Goal: Transaction & Acquisition: Register for event/course

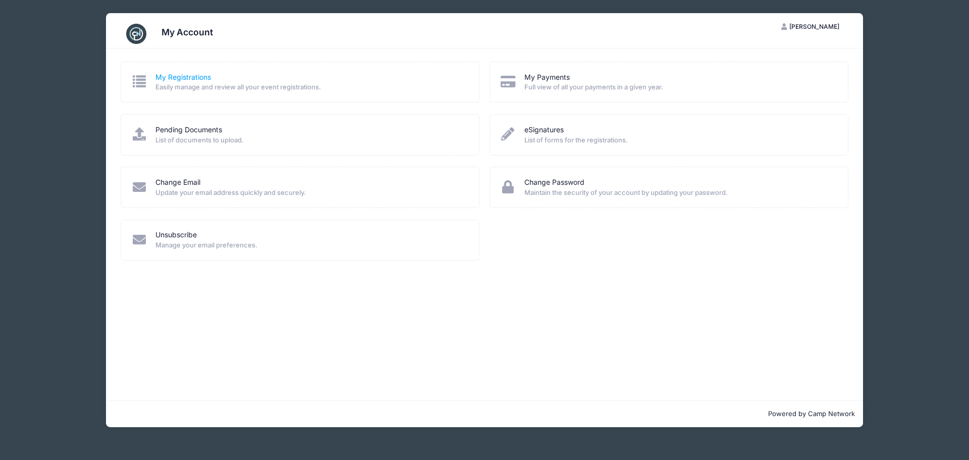
click at [183, 77] on link "My Registrations" at bounding box center [183, 77] width 56 height 11
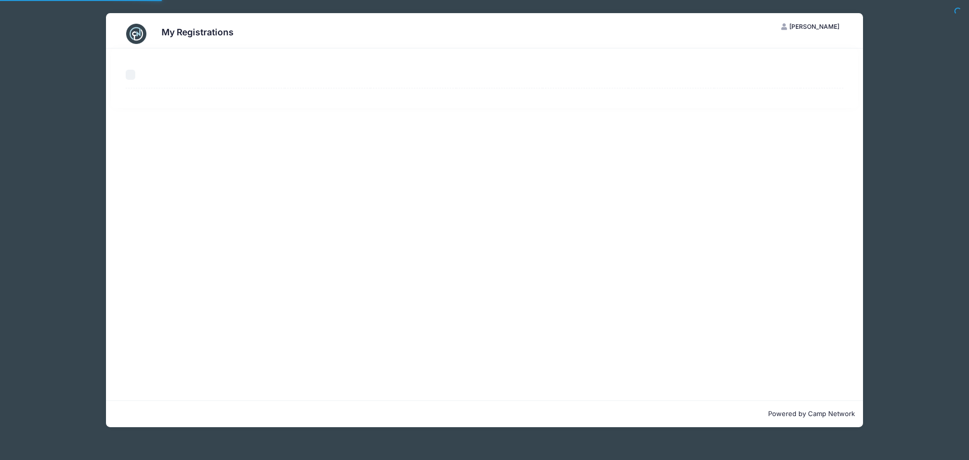
select select "50"
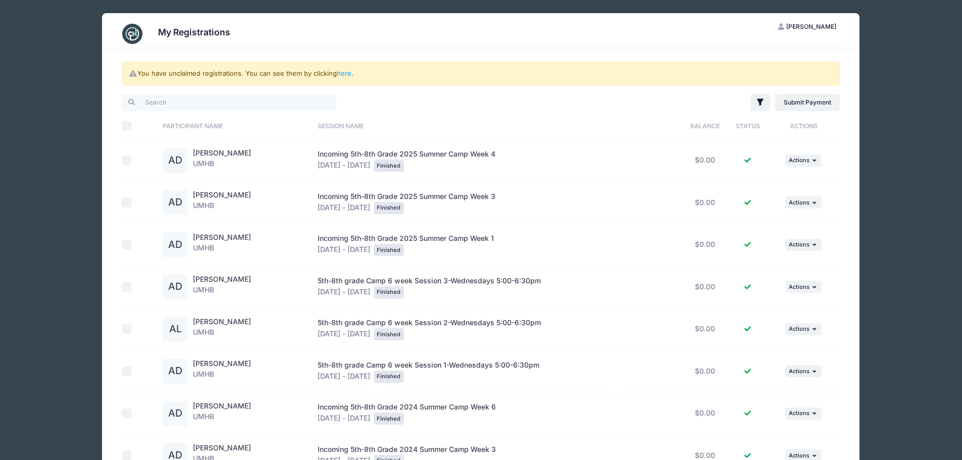
click at [820, 28] on span "[PERSON_NAME]" at bounding box center [811, 27] width 50 height 8
click at [761, 46] on link "My Account" at bounding box center [781, 51] width 117 height 19
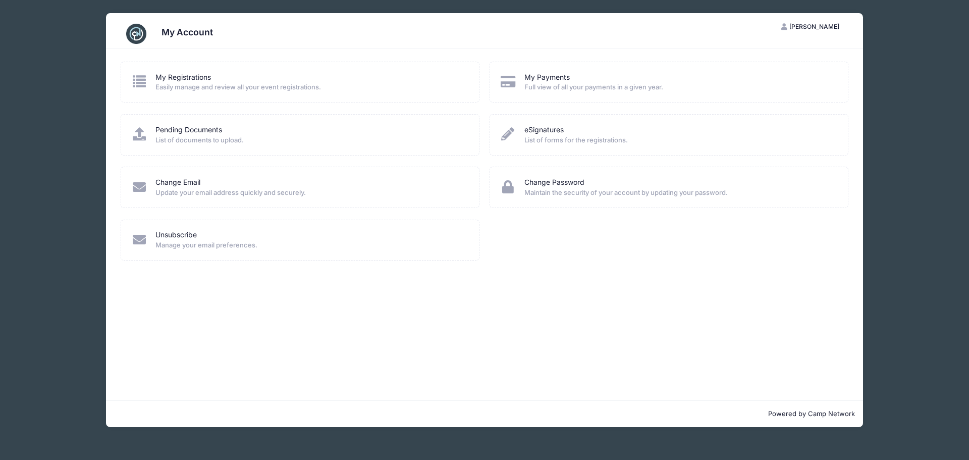
click at [171, 33] on h3 "My Account" at bounding box center [187, 32] width 51 height 11
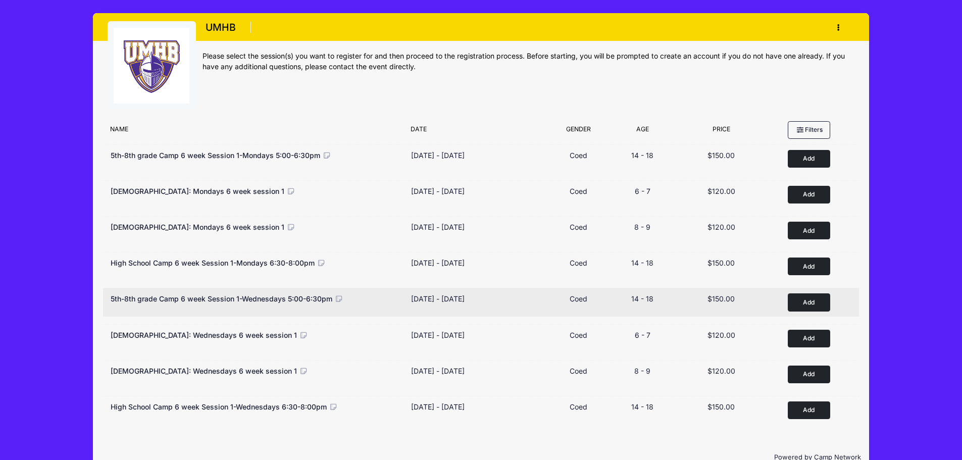
click at [812, 299] on button "Add to Cart" at bounding box center [809, 302] width 42 height 18
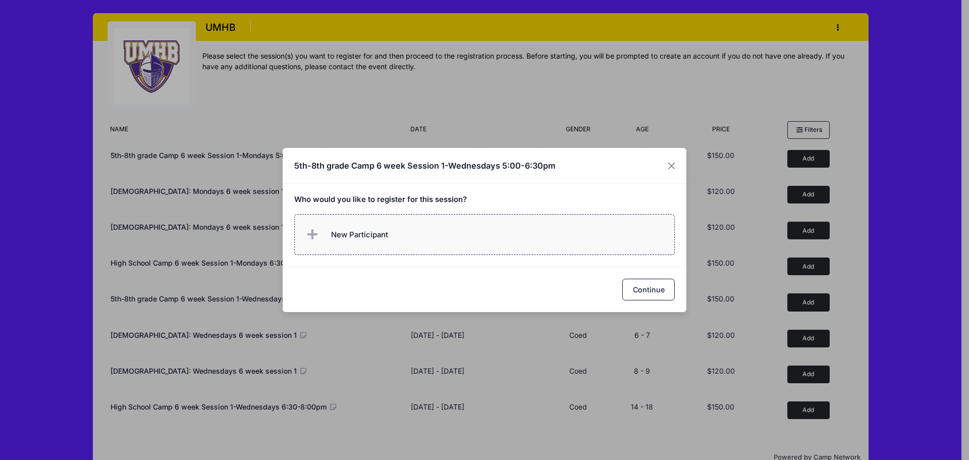
click at [352, 234] on span "New Participant" at bounding box center [359, 234] width 57 height 11
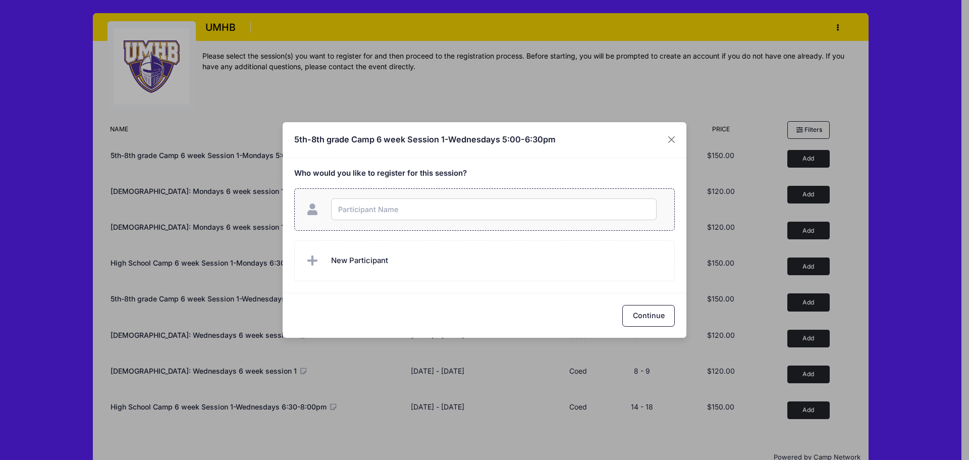
click at [365, 214] on input "text" at bounding box center [494, 209] width 326 height 22
type input "Amber Duran"
checkbox input "true"
click at [648, 315] on button "Continue" at bounding box center [648, 316] width 53 height 22
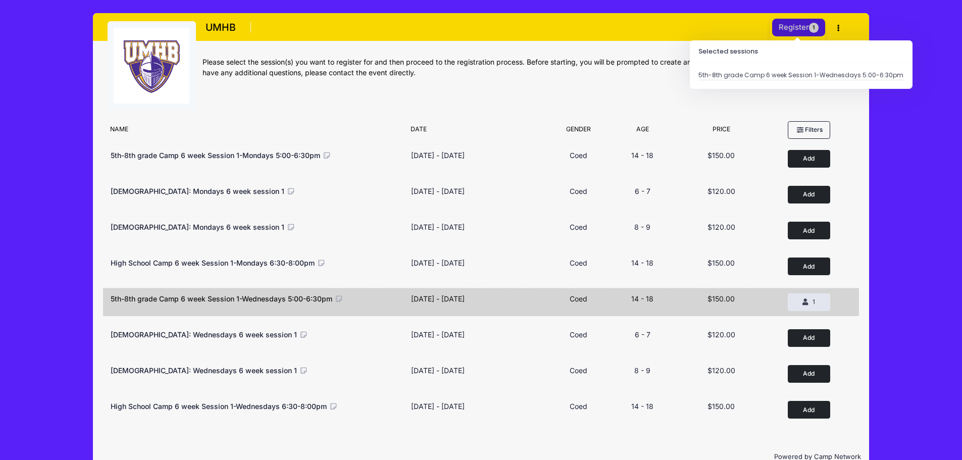
click at [803, 24] on button "Register 1" at bounding box center [799, 28] width 54 height 18
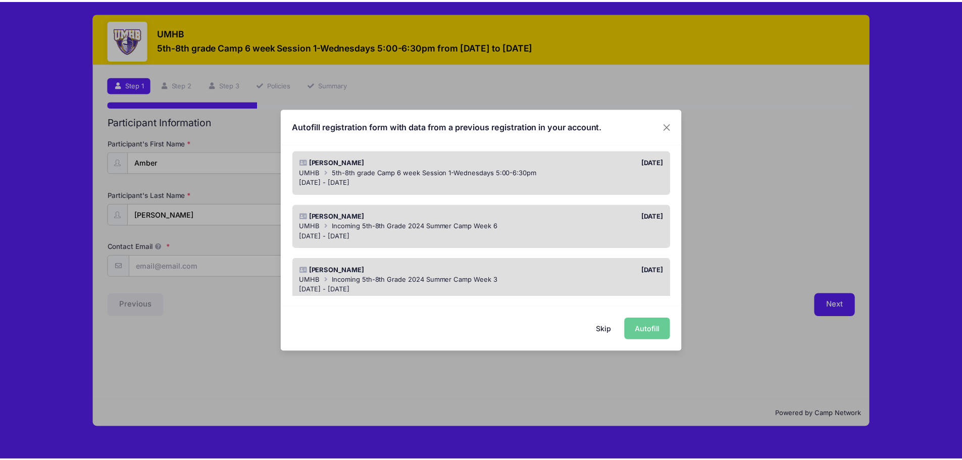
scroll to position [303, 0]
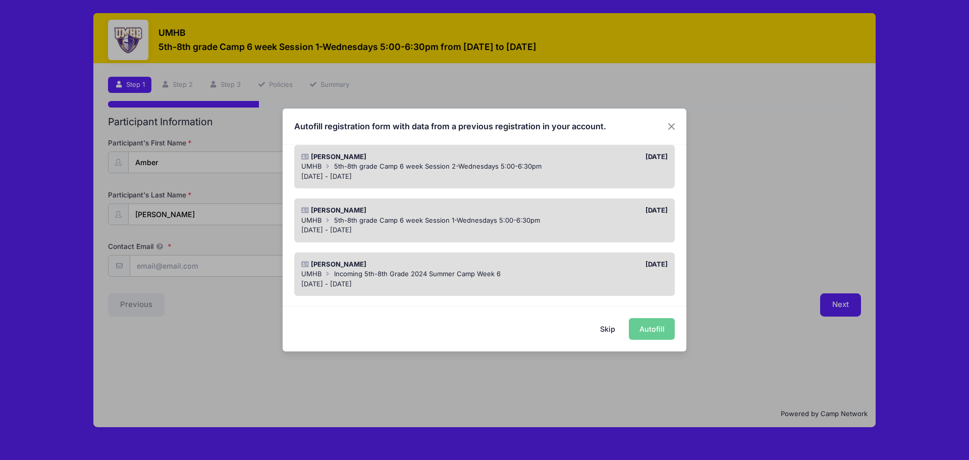
click at [656, 330] on div "Skip Autofill" at bounding box center [485, 328] width 404 height 45
click at [676, 129] on button "Close" at bounding box center [672, 126] width 18 height 18
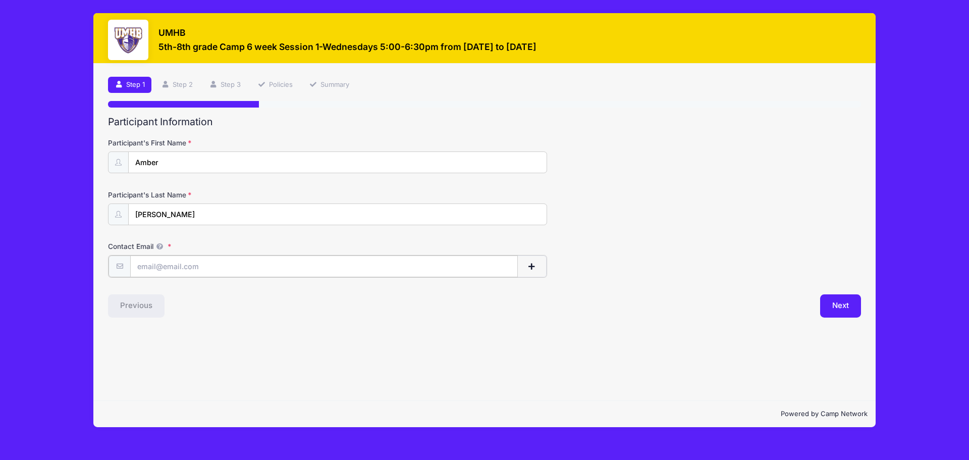
click at [189, 276] on input "Contact Email" at bounding box center [324, 266] width 388 height 22
type input "missyduran3@gmail.com"
click at [839, 311] on button "Next" at bounding box center [840, 304] width 41 height 23
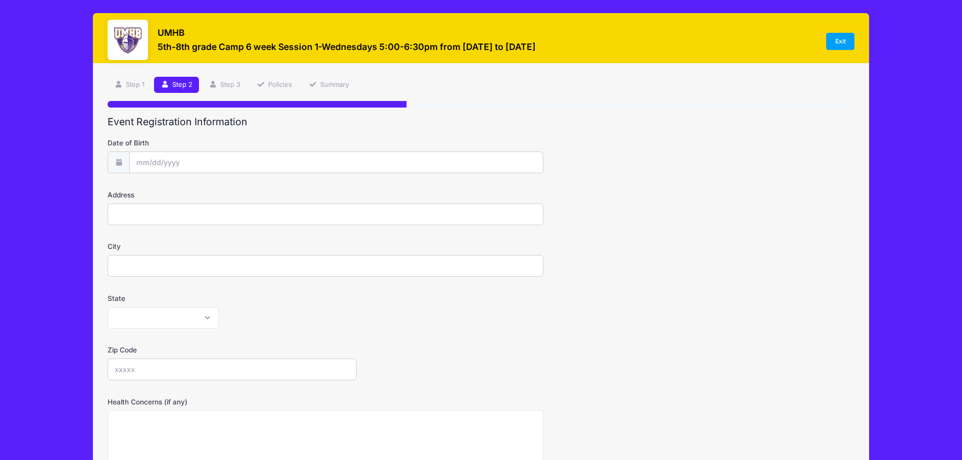
click at [126, 40] on div at bounding box center [128, 40] width 40 height 40
click at [166, 35] on h3 "UMHB" at bounding box center [347, 32] width 378 height 11
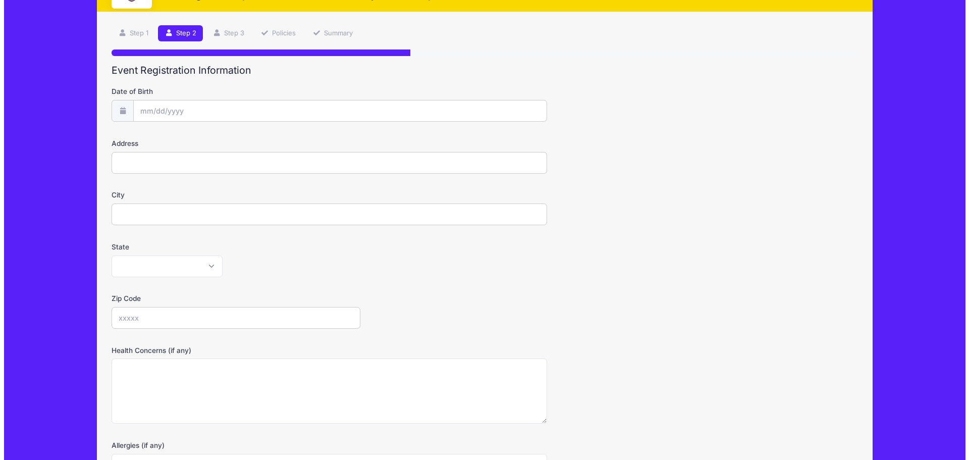
scroll to position [0, 0]
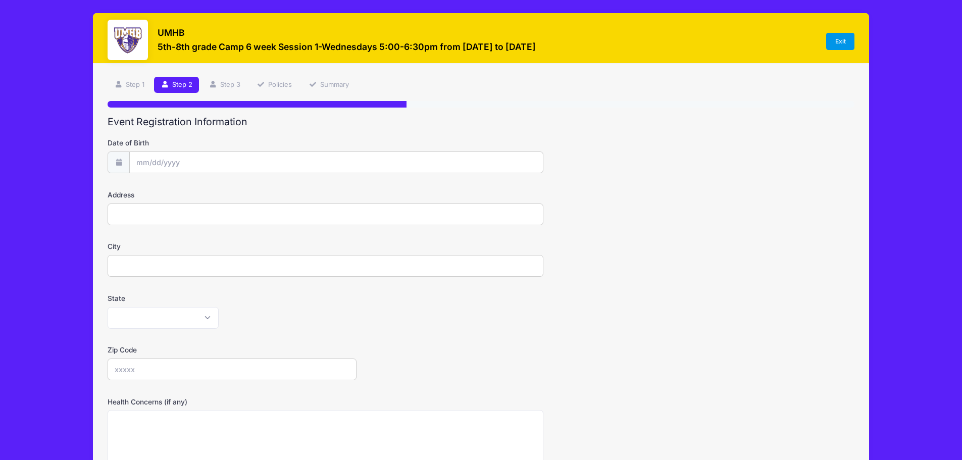
click at [839, 40] on link "Exit" at bounding box center [840, 41] width 28 height 17
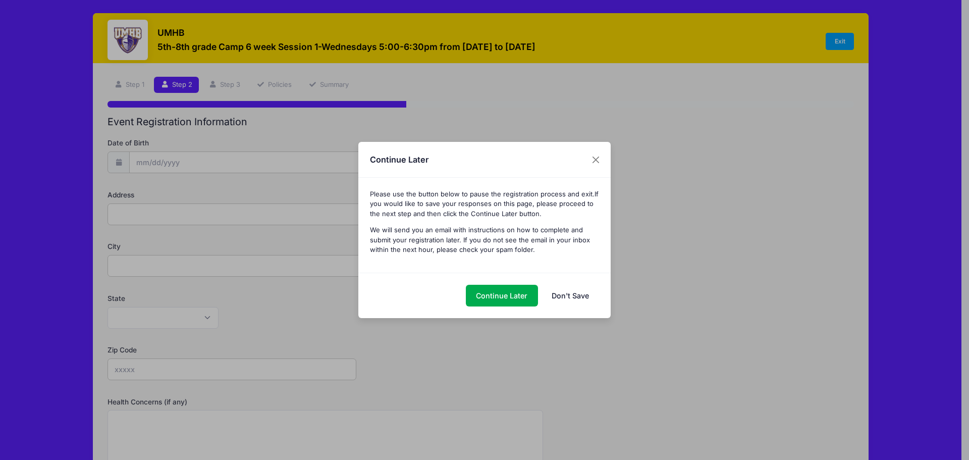
click at [566, 295] on link "Don't Save" at bounding box center [570, 296] width 58 height 22
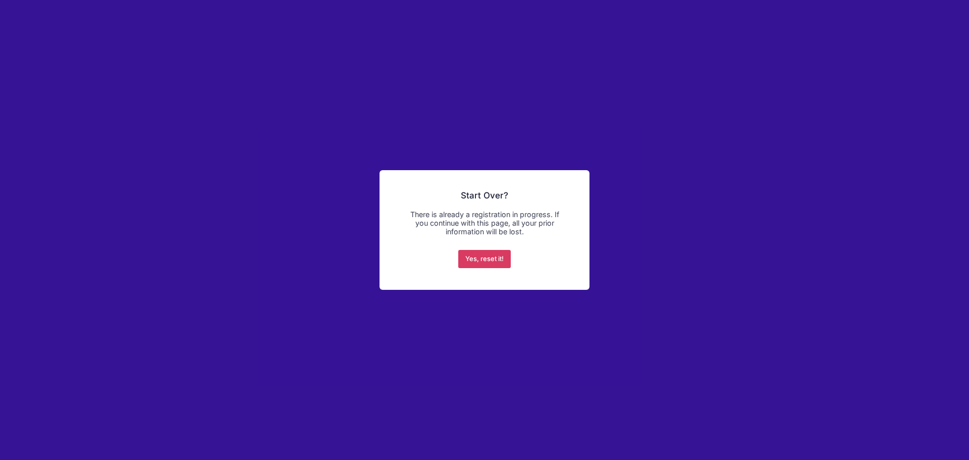
click at [492, 256] on button "Yes, reset it!" at bounding box center [484, 259] width 53 height 18
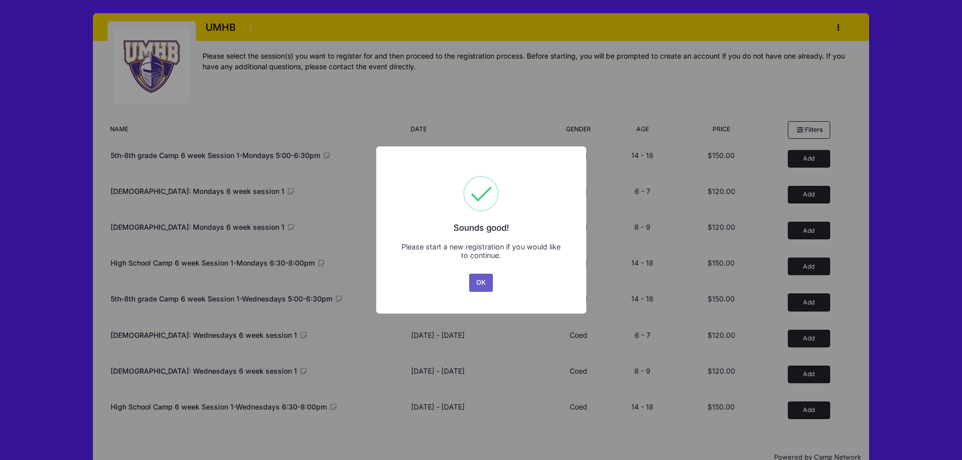
click at [484, 285] on button "OK" at bounding box center [481, 283] width 24 height 18
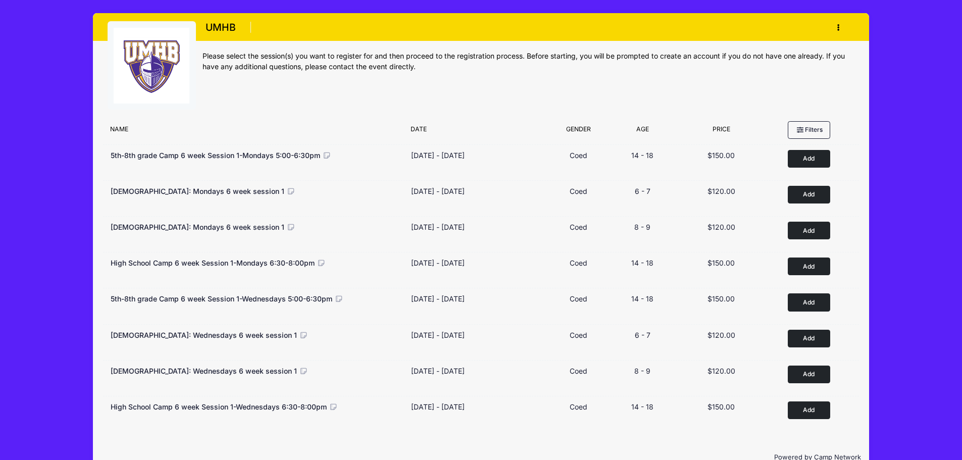
click at [840, 26] on button "button" at bounding box center [840, 28] width 27 height 18
click at [770, 54] on link "My Account" at bounding box center [791, 52] width 117 height 19
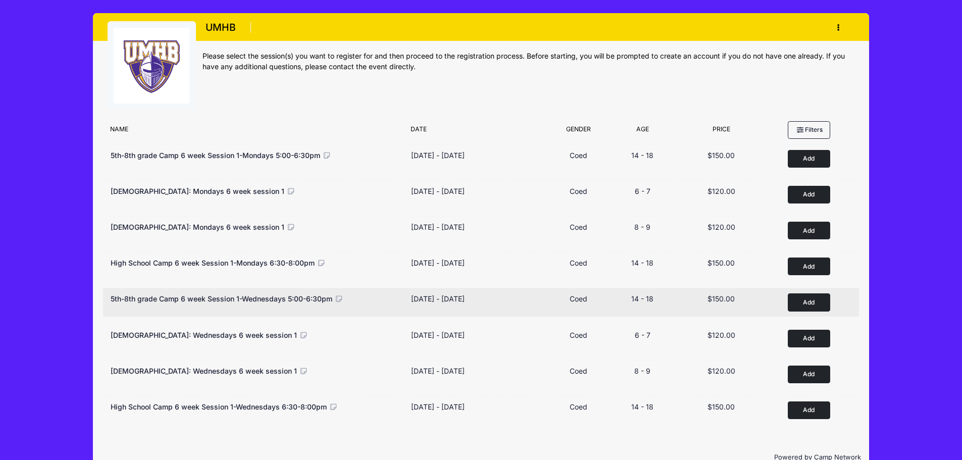
click at [814, 301] on button "Add to Cart" at bounding box center [809, 302] width 42 height 18
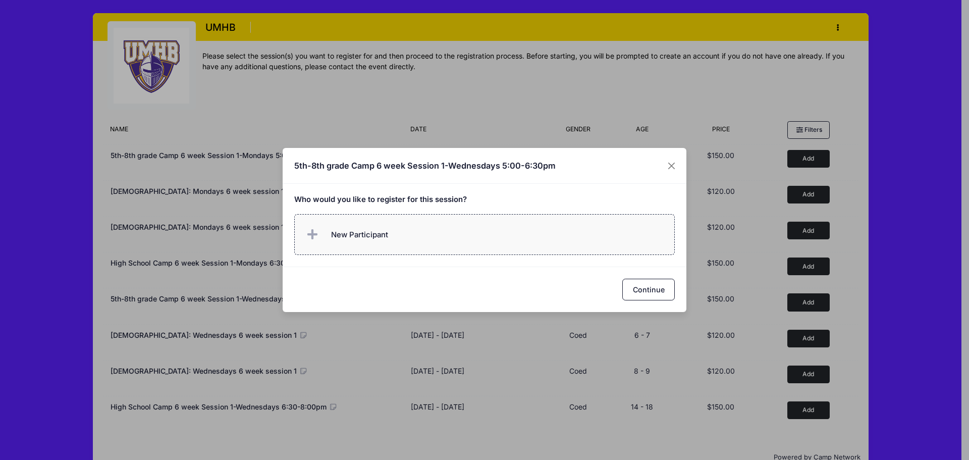
click at [346, 226] on span "New Participant" at bounding box center [346, 235] width 84 height 20
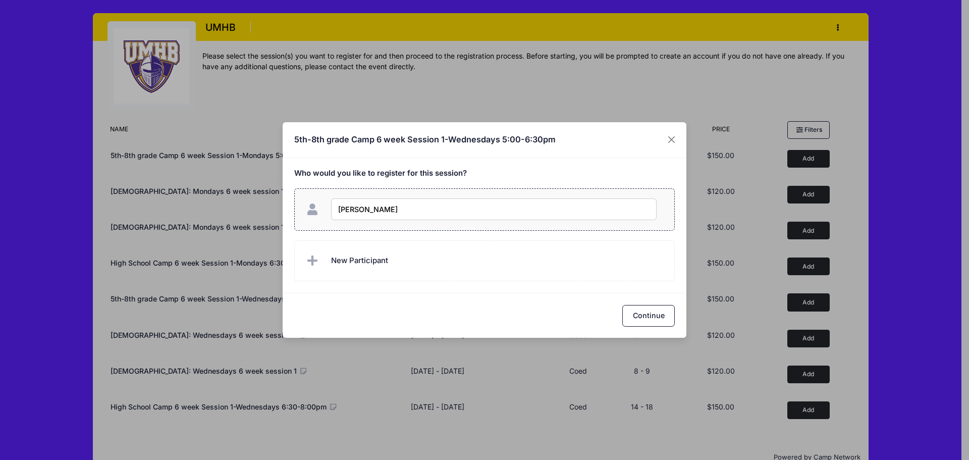
type input "Amber Duran"
checkbox input "true"
click at [652, 309] on button "Continue" at bounding box center [648, 316] width 53 height 22
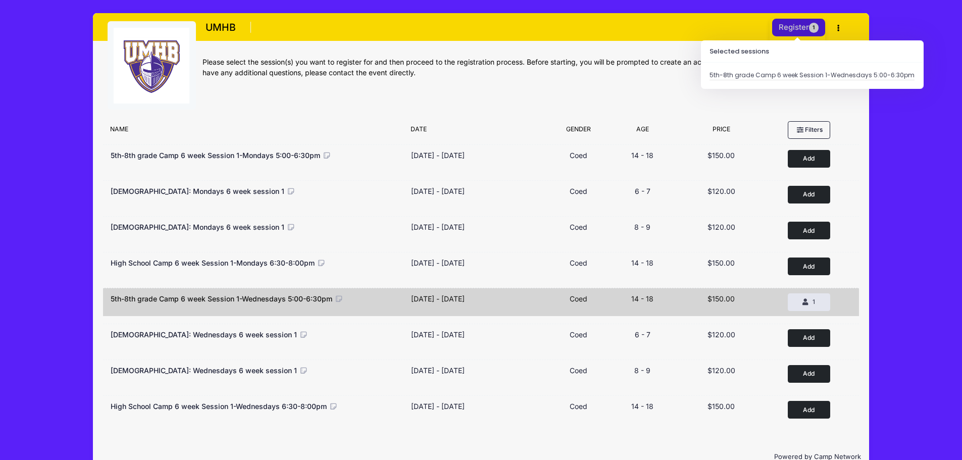
click at [786, 26] on button "Register 1" at bounding box center [799, 28] width 54 height 18
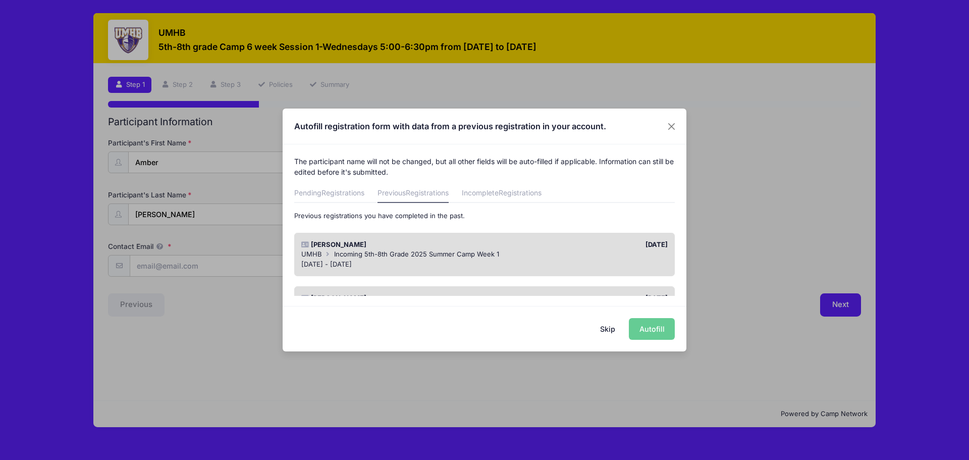
click at [591, 254] on div "UMHB Incoming 5th-8th Grade 2025 Summer Camp Week 1" at bounding box center [484, 254] width 367 height 10
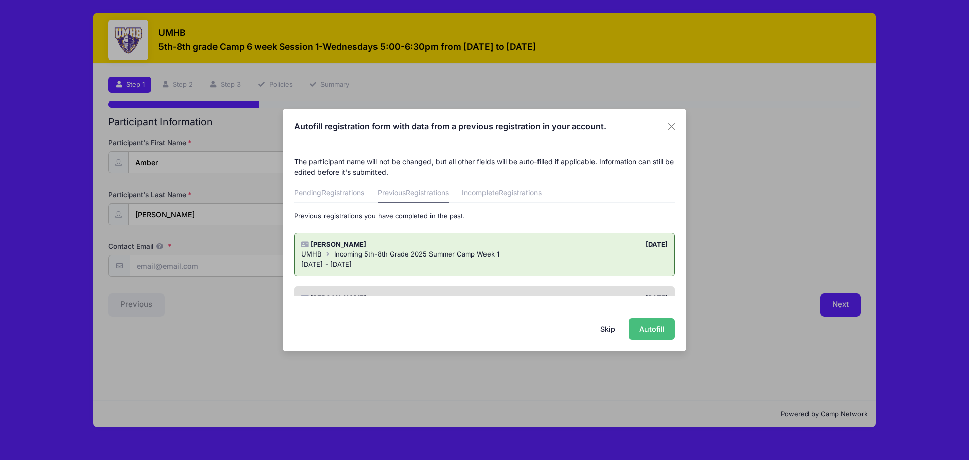
click at [657, 329] on button "Autofill" at bounding box center [652, 329] width 46 height 22
type input "[EMAIL_ADDRESS][DOMAIN_NAME]"
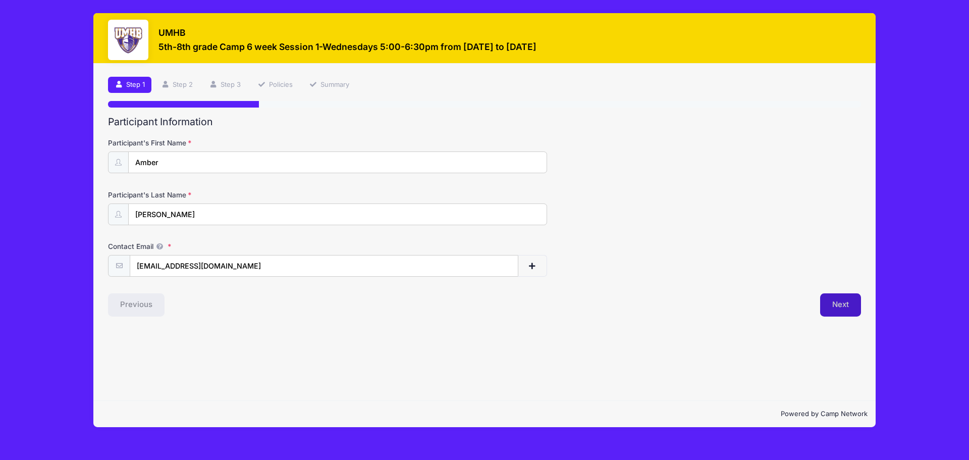
click at [834, 306] on button "Next" at bounding box center [840, 304] width 41 height 23
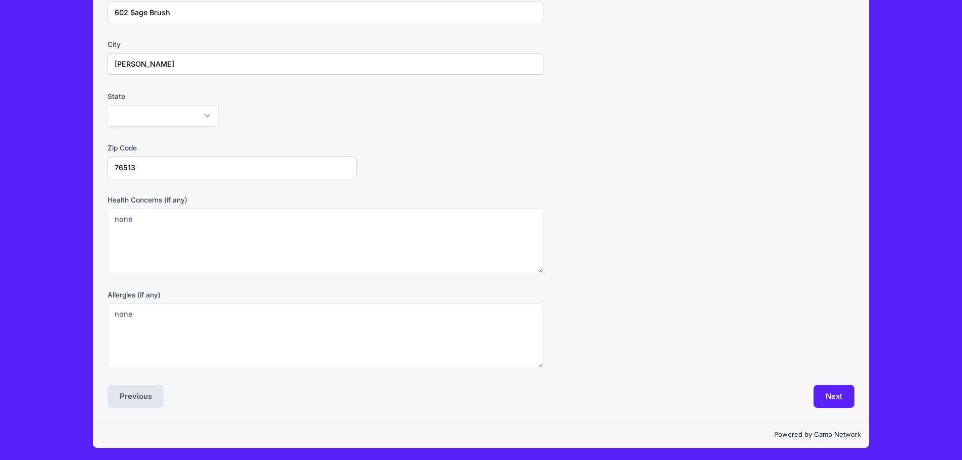
scroll to position [203, 0]
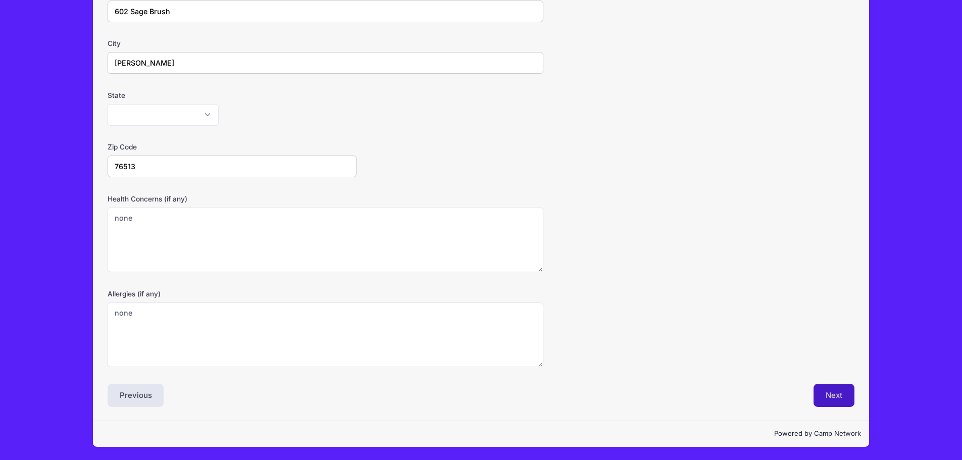
click at [853, 395] on button "Next" at bounding box center [833, 395] width 41 height 23
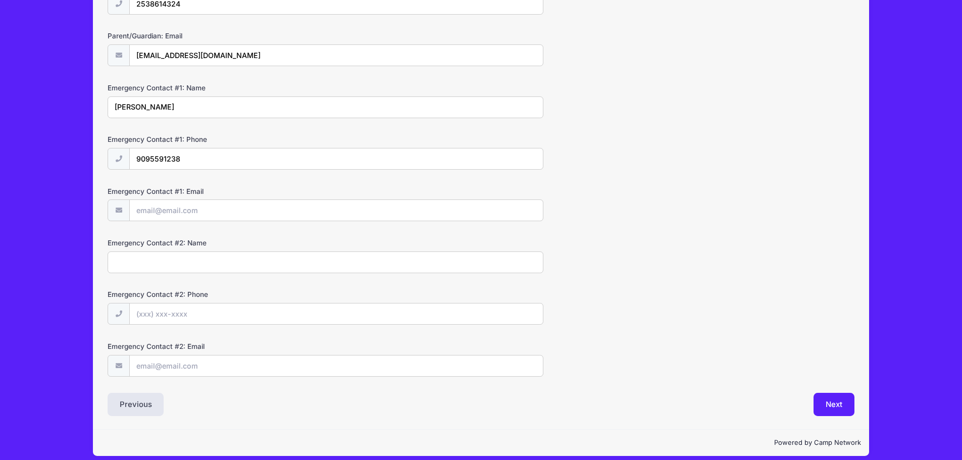
scroll to position [220, 0]
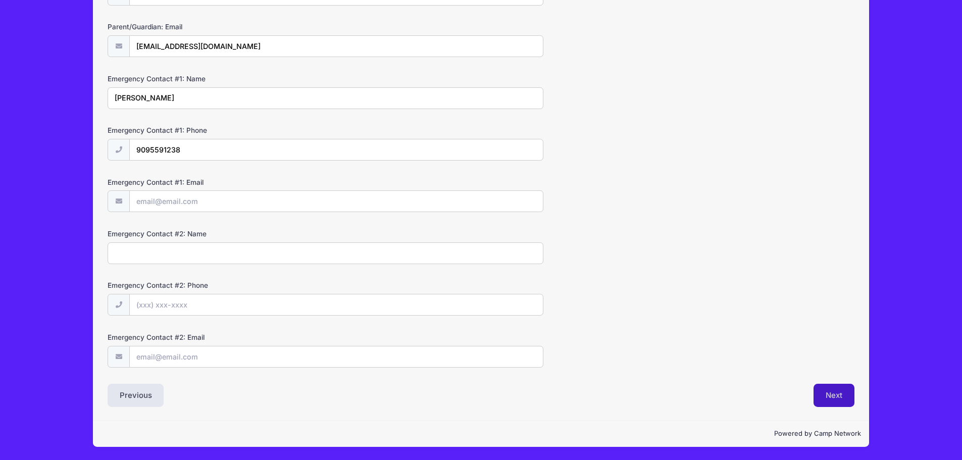
click at [821, 395] on button "Next" at bounding box center [833, 395] width 41 height 23
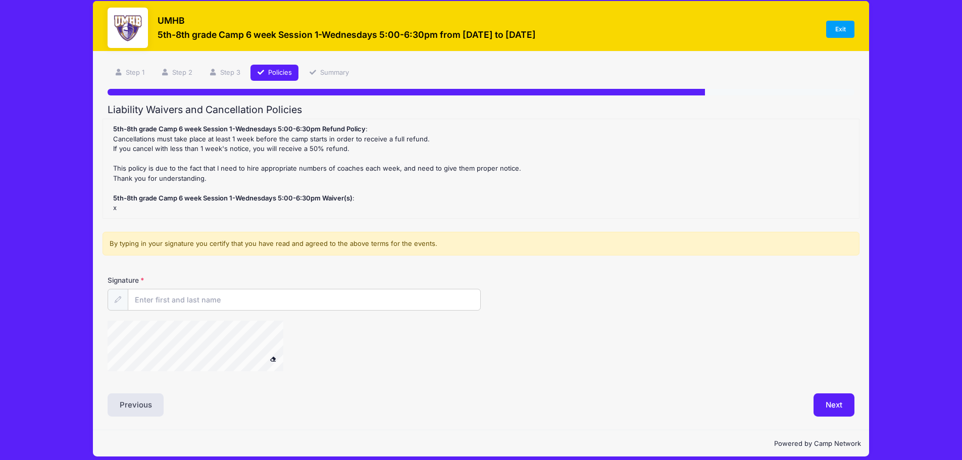
scroll to position [22, 0]
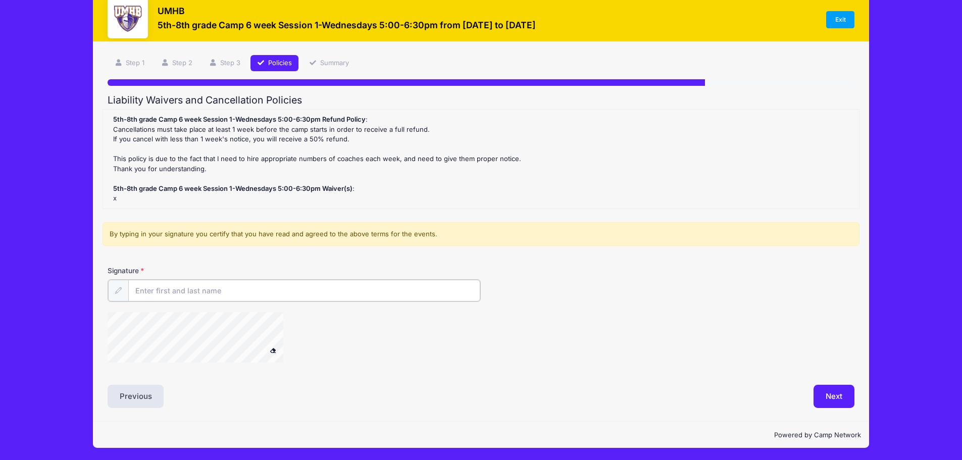
click at [172, 290] on input "Signature" at bounding box center [304, 291] width 352 height 22
type input "Melissa Duran"
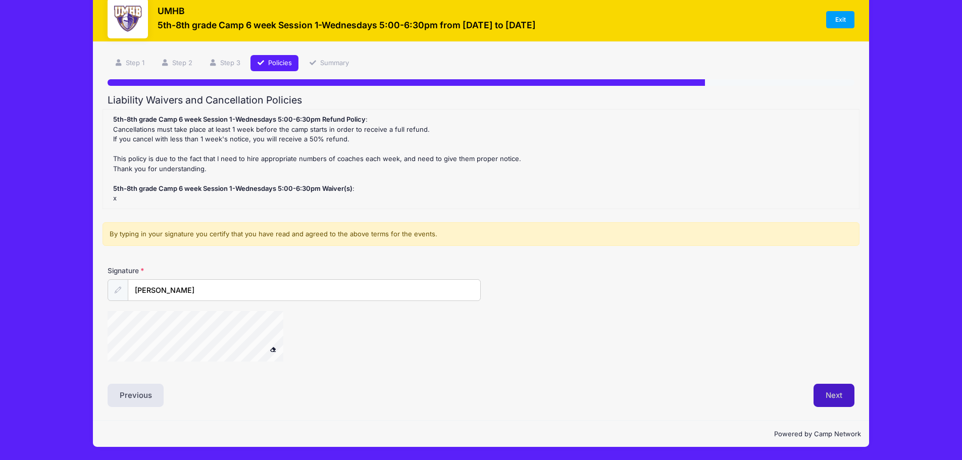
click at [838, 397] on button "Next" at bounding box center [833, 395] width 41 height 23
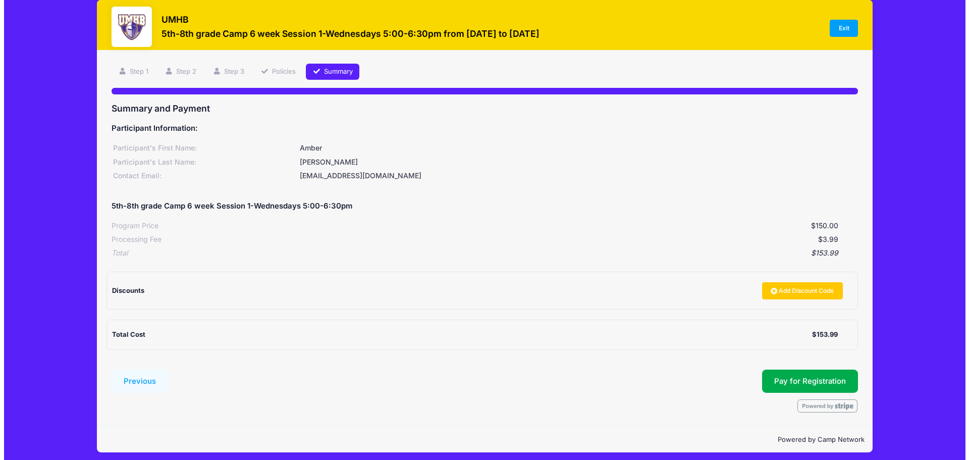
scroll to position [19, 0]
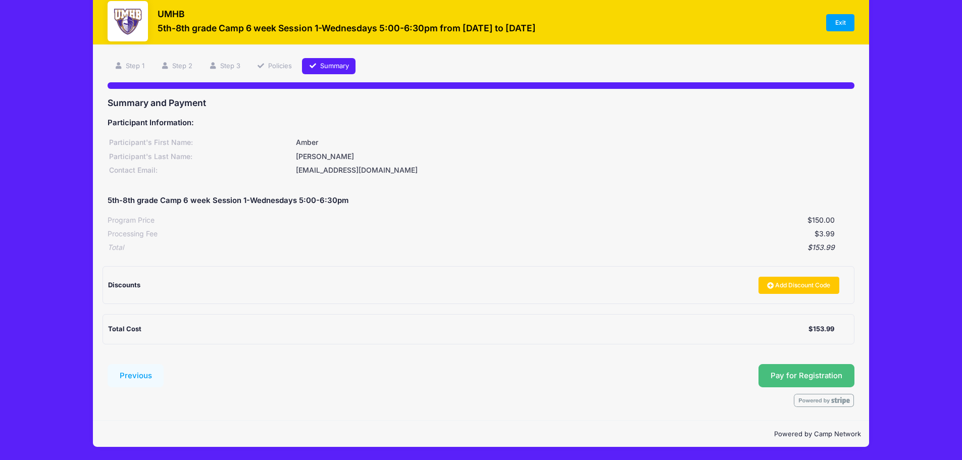
click at [811, 380] on span "Pay for Registration" at bounding box center [806, 375] width 72 height 9
